Goal: Find specific page/section

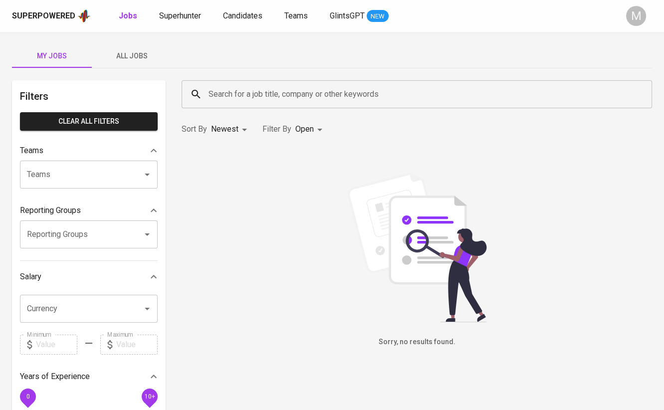
click at [252, 93] on input "Search for a job title, company or other keywords" at bounding box center [419, 94] width 427 height 19
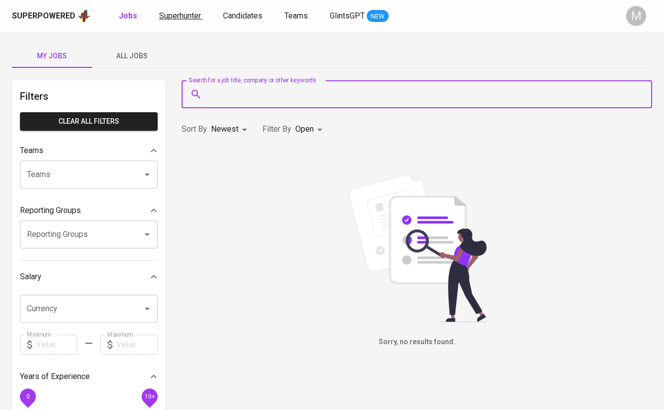
click at [180, 11] on span "Superhunter" at bounding box center [180, 15] width 42 height 9
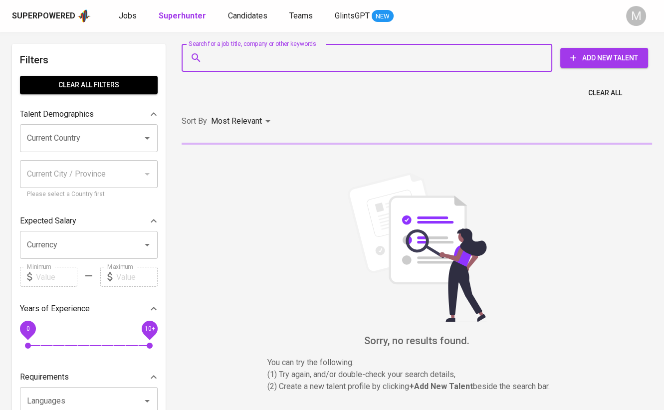
click at [294, 55] on input "Search for a job title, company or other keywords" at bounding box center [369, 57] width 327 height 19
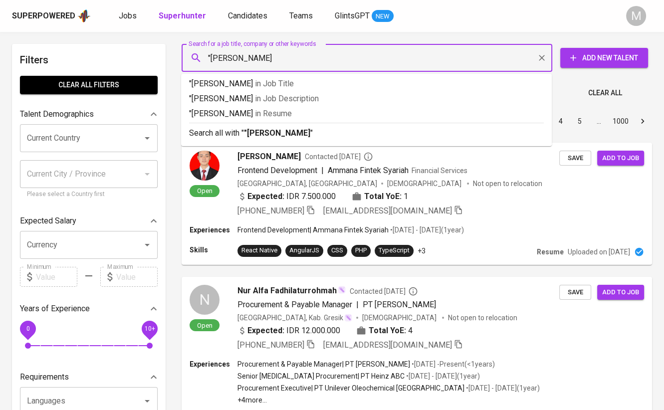
type input ""[PERSON_NAME]""
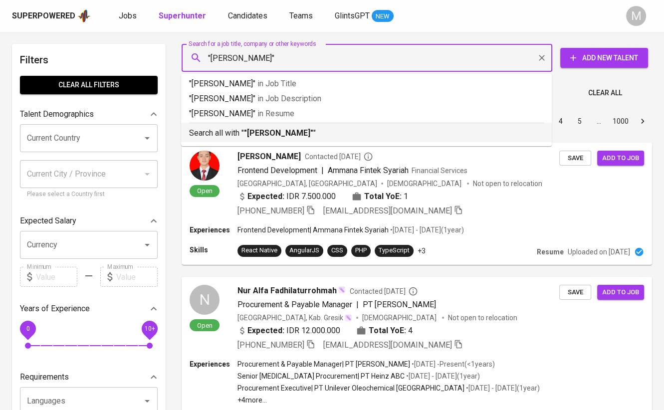
click at [310, 133] on p "Search all with " "[PERSON_NAME]" "" at bounding box center [366, 133] width 355 height 12
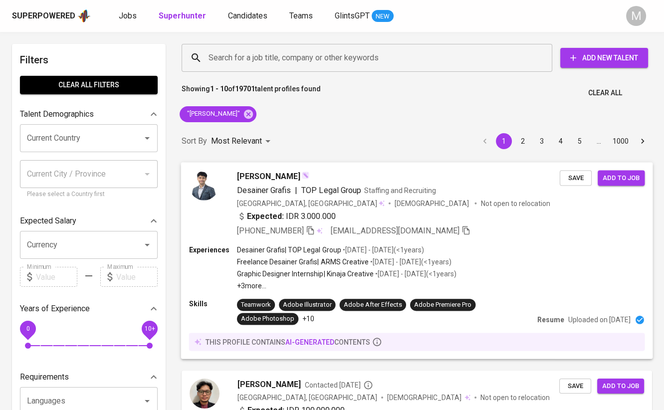
click at [420, 208] on div "[GEOGRAPHIC_DATA], [GEOGRAPHIC_DATA] [DEMOGRAPHIC_DATA] Not open to relocation" at bounding box center [398, 203] width 323 height 10
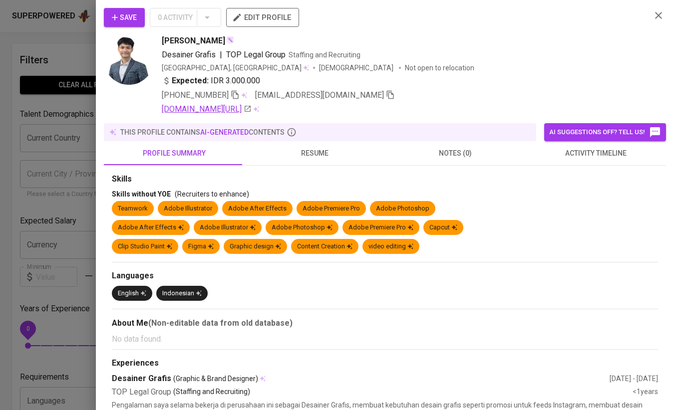
click at [246, 107] on link "[DOMAIN_NAME][URL]" at bounding box center [207, 109] width 90 height 12
click at [240, 94] on icon "button" at bounding box center [235, 94] width 9 height 9
drag, startPoint x: 649, startPoint y: 13, endPoint x: 189, endPoint y: 90, distance: 465.8
click at [653, 12] on icon "button" at bounding box center [659, 15] width 12 height 12
